Goal: Information Seeking & Learning: Understand process/instructions

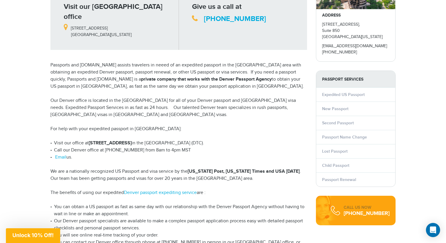
scroll to position [91, 0]
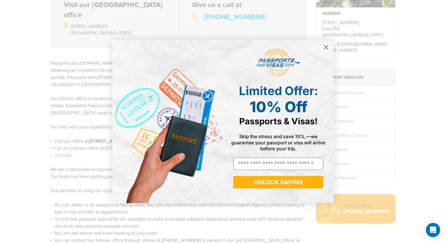
click at [325, 47] on icon "Close dialog" at bounding box center [327, 47] width 4 height 4
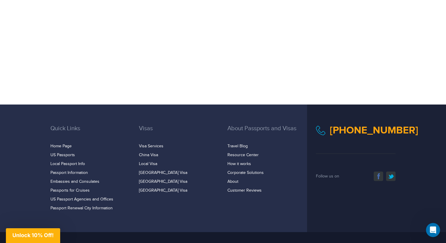
scroll to position [495, 0]
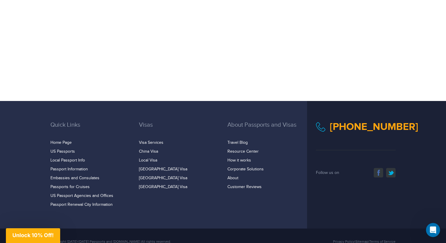
drag, startPoint x: 27, startPoint y: 123, endPoint x: 25, endPoint y: 243, distance: 120.2
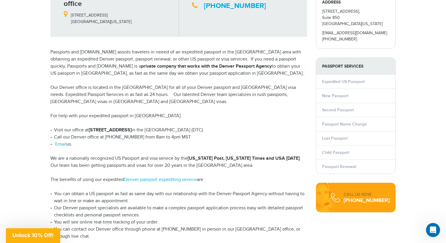
scroll to position [0, 0]
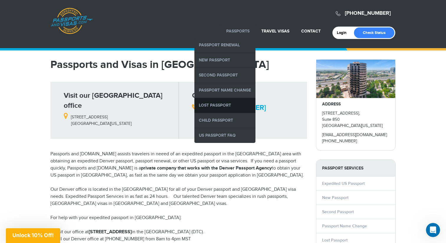
click at [221, 104] on link "Lost Passport" at bounding box center [225, 105] width 61 height 15
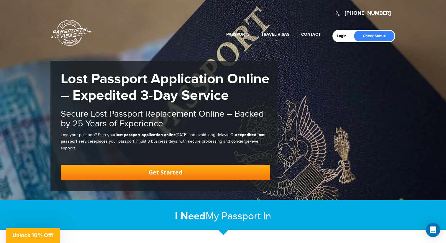
click at [131, 171] on link "Get Started" at bounding box center [166, 172] width 210 height 15
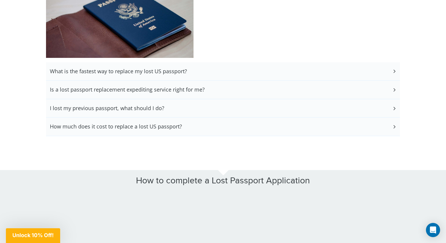
scroll to position [1323, 0]
